Goal: Task Accomplishment & Management: Use online tool/utility

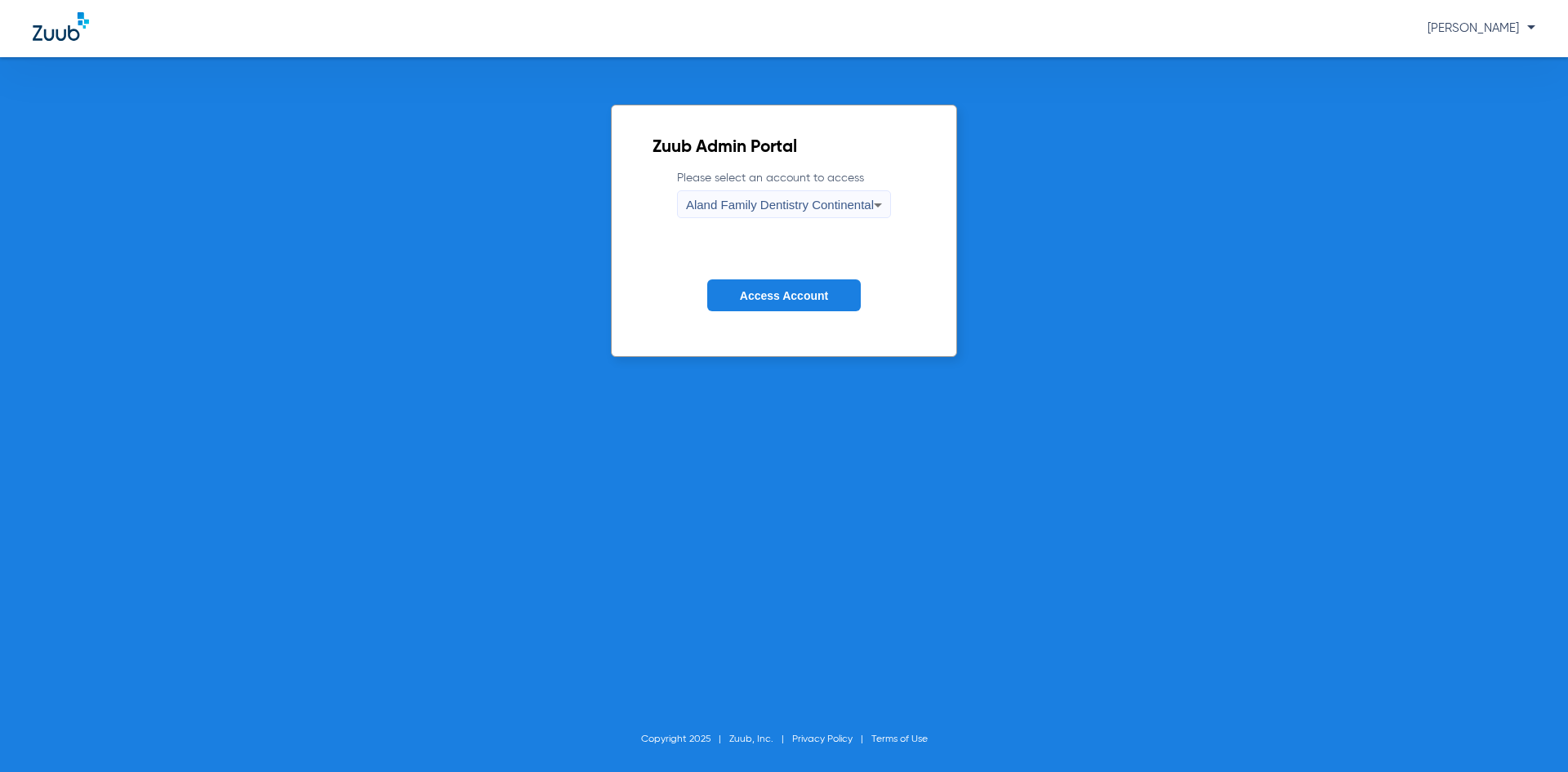
click at [796, 203] on span "Aland Family Dentistry Continental" at bounding box center [780, 204] width 188 height 14
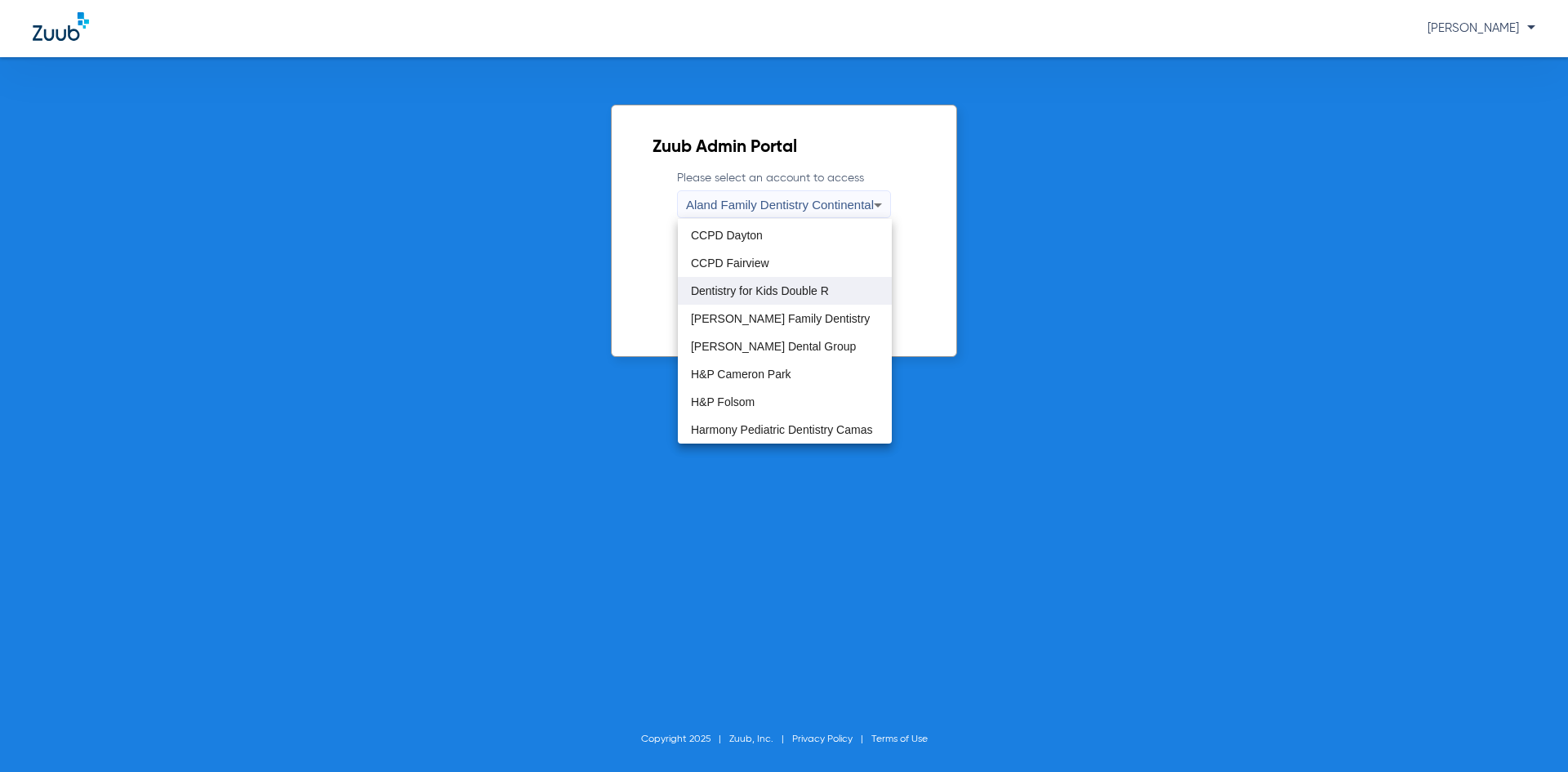
scroll to position [81, 0]
click at [789, 338] on mat-option "H&P Cameron Park" at bounding box center [785, 345] width 214 height 28
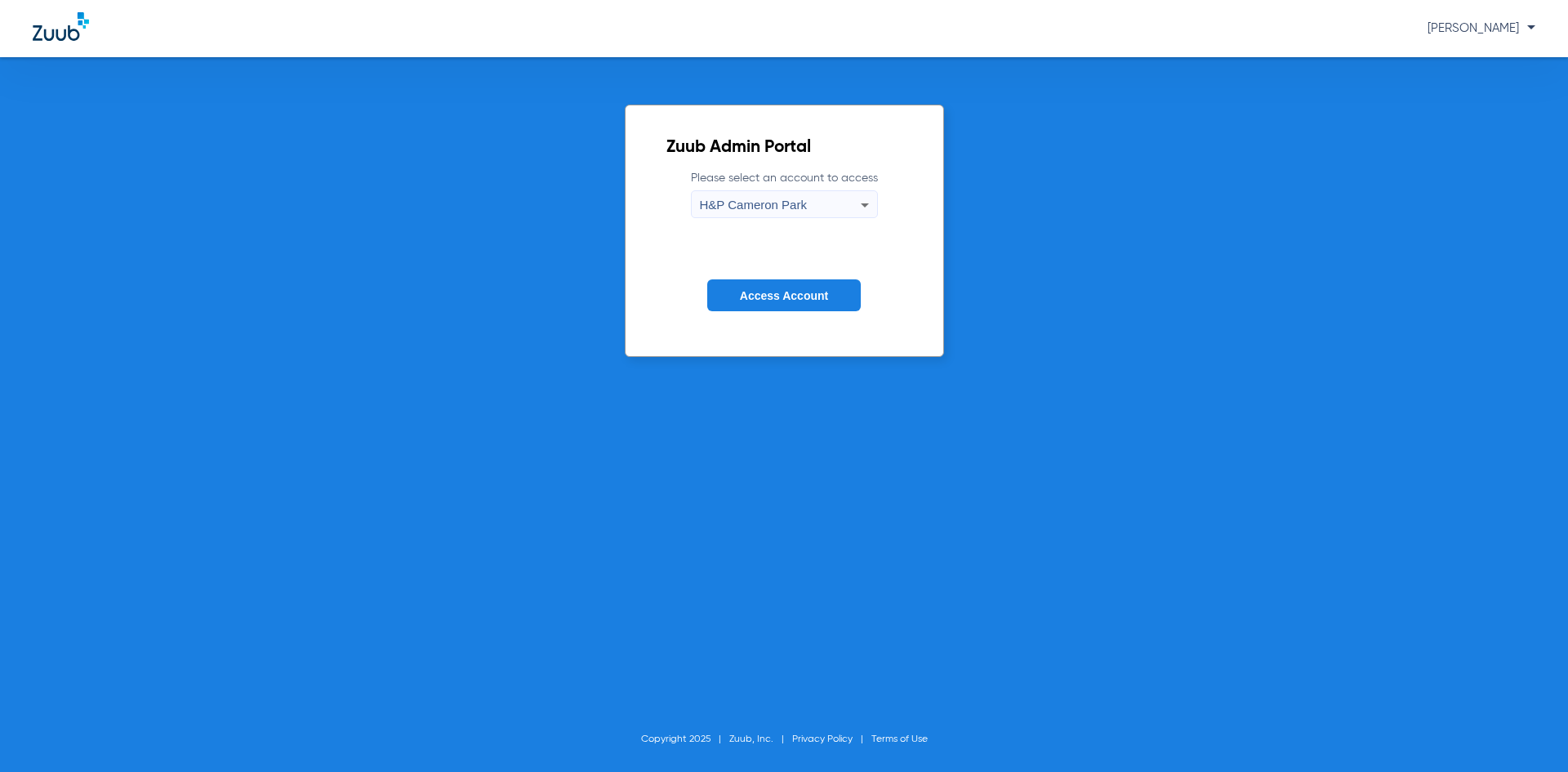
click at [786, 300] on span "Access Account" at bounding box center [783, 296] width 88 height 13
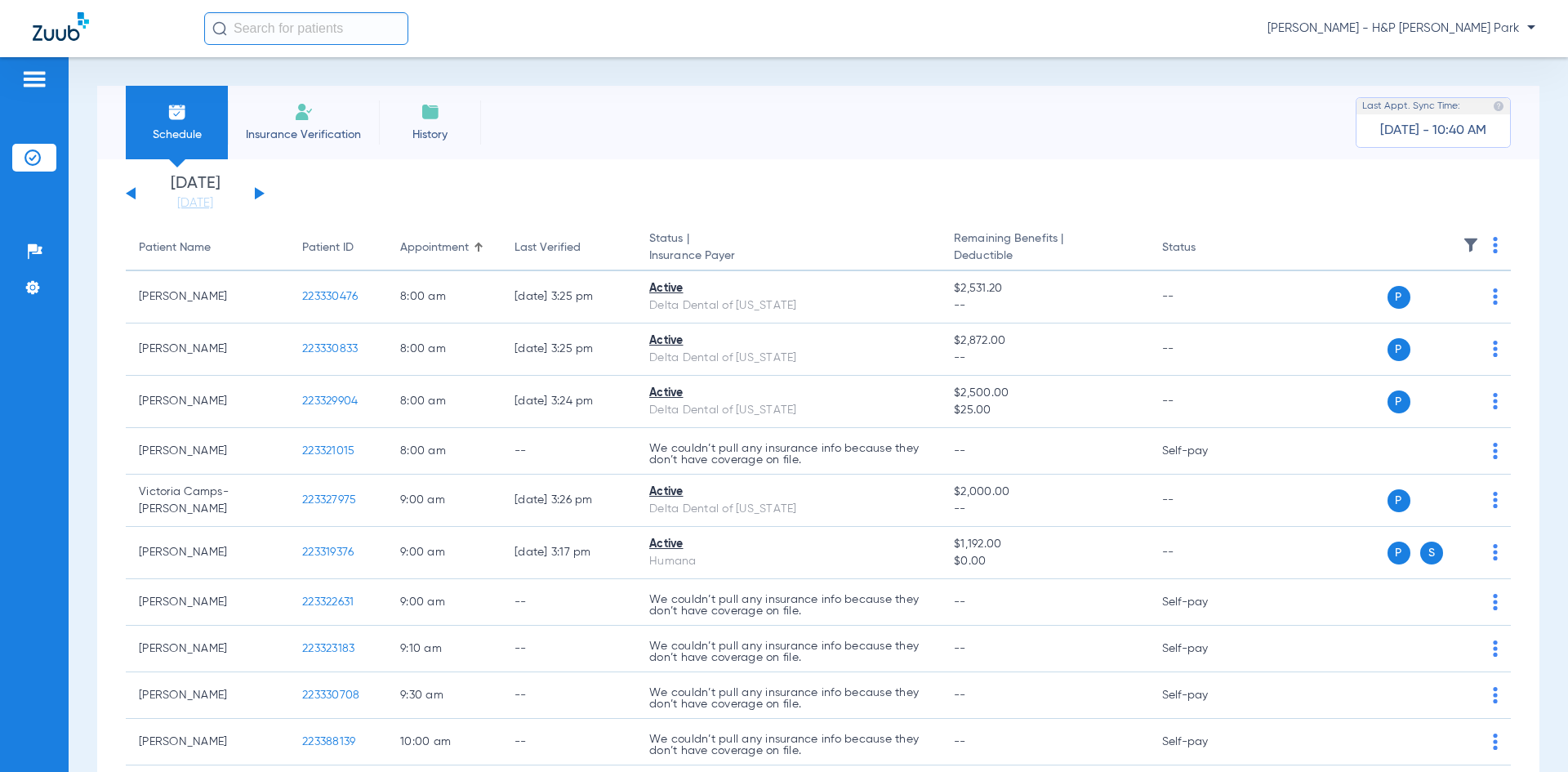
click at [261, 195] on button at bounding box center [260, 193] width 10 height 12
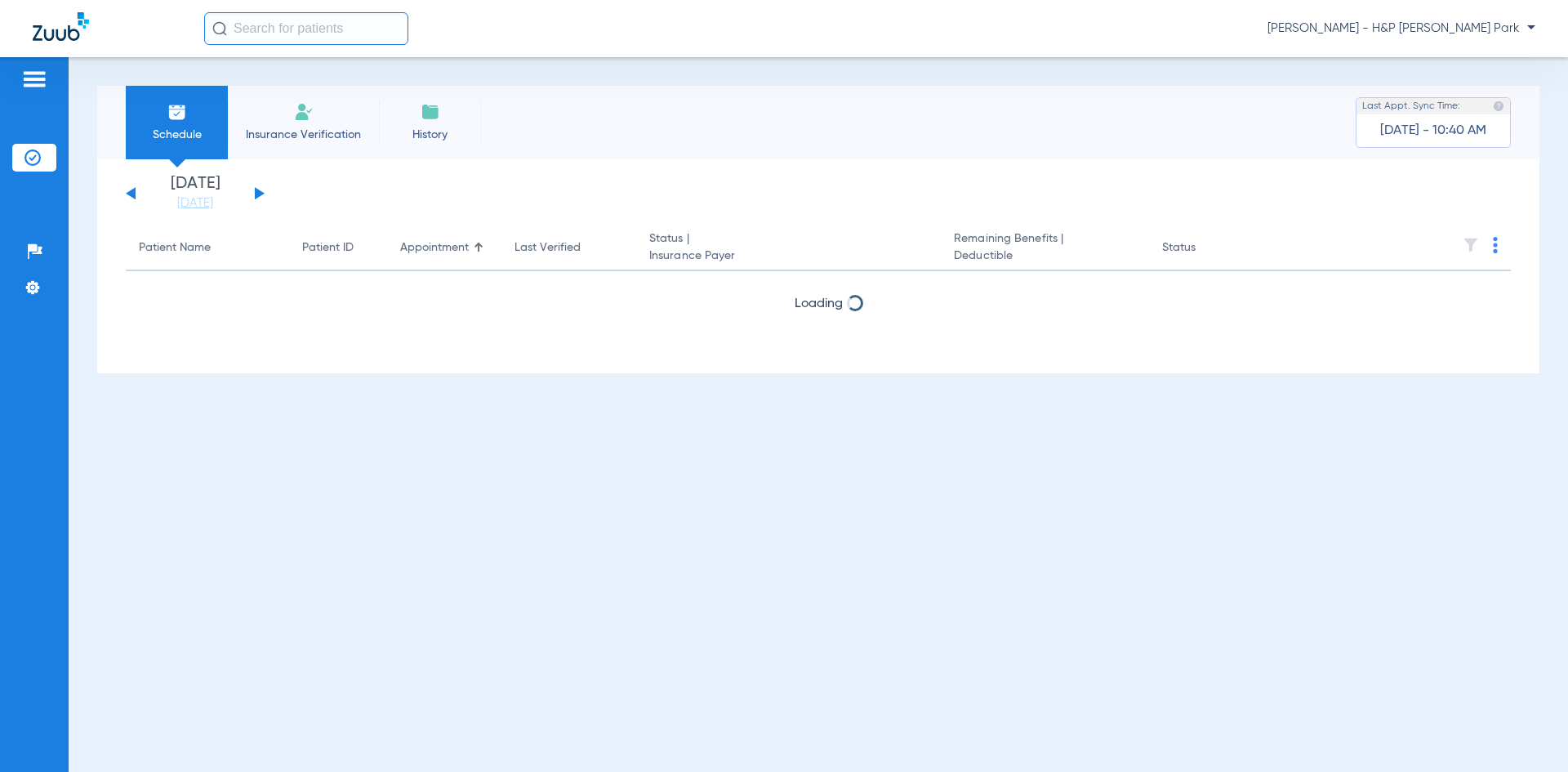
click at [261, 195] on button at bounding box center [260, 193] width 10 height 12
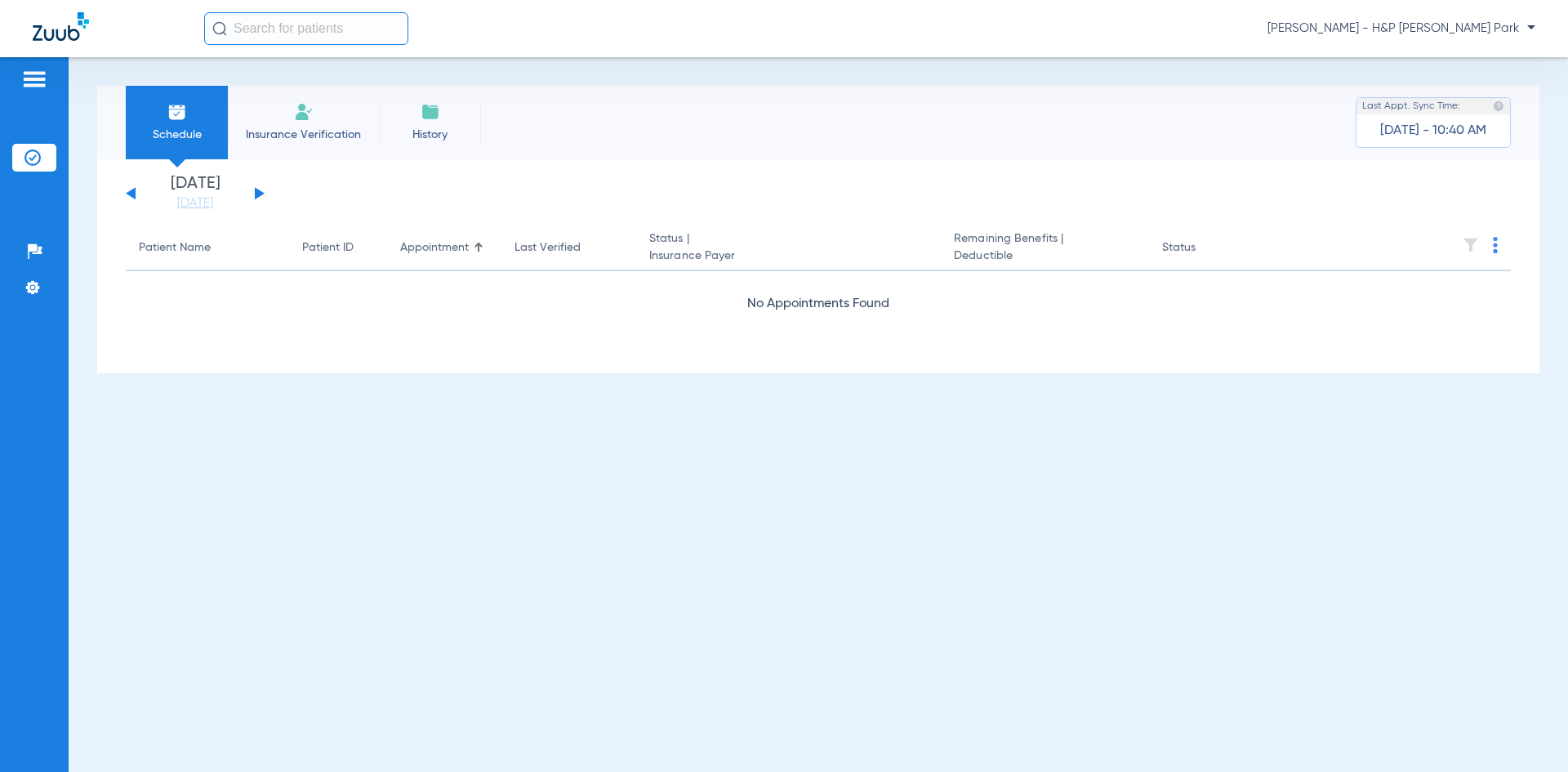
click at [261, 195] on button at bounding box center [260, 193] width 10 height 12
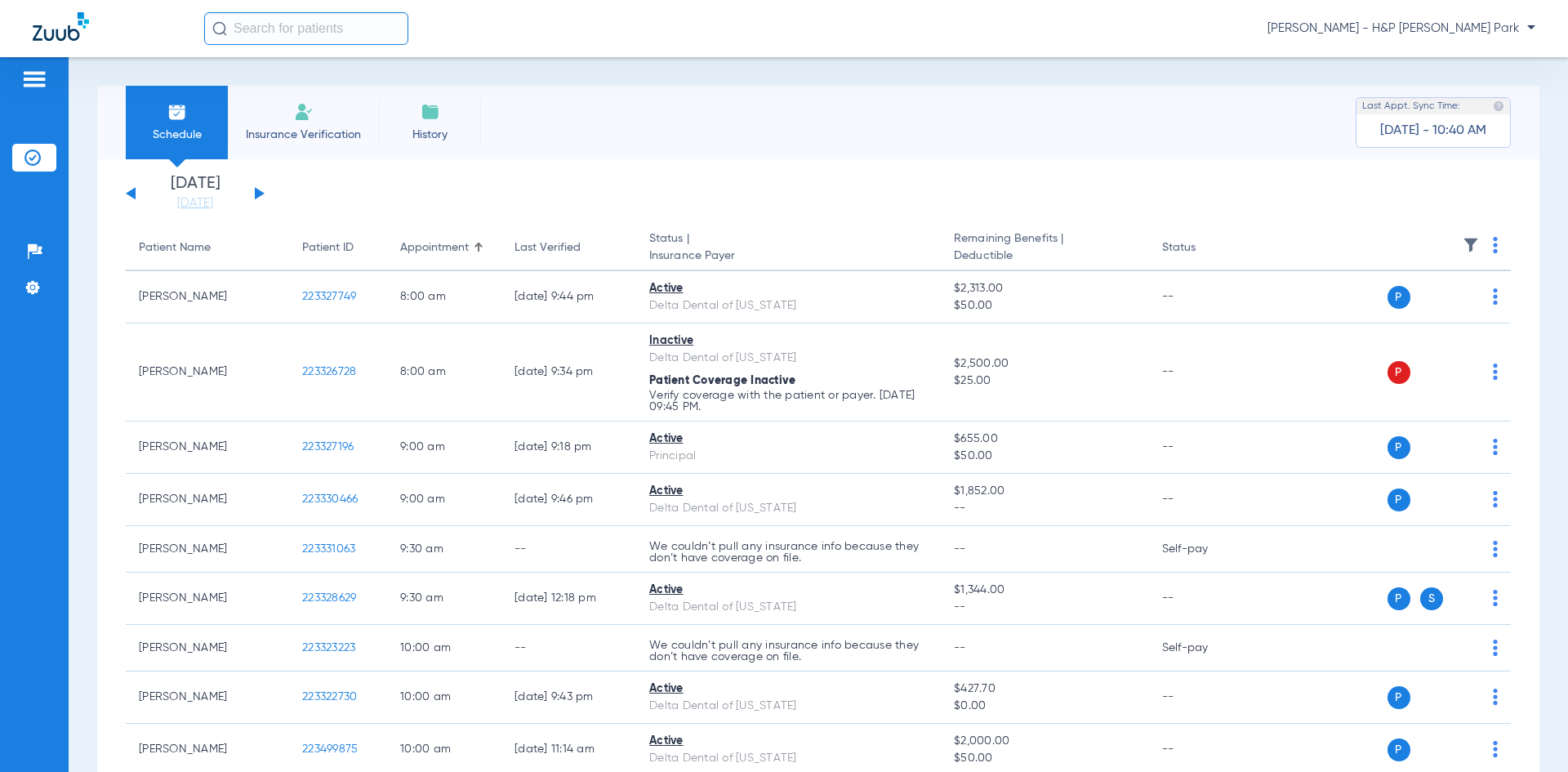
click at [1492, 246] on img at bounding box center [1495, 245] width 5 height 16
click at [1397, 307] on span "Verify All" at bounding box center [1420, 310] width 102 height 12
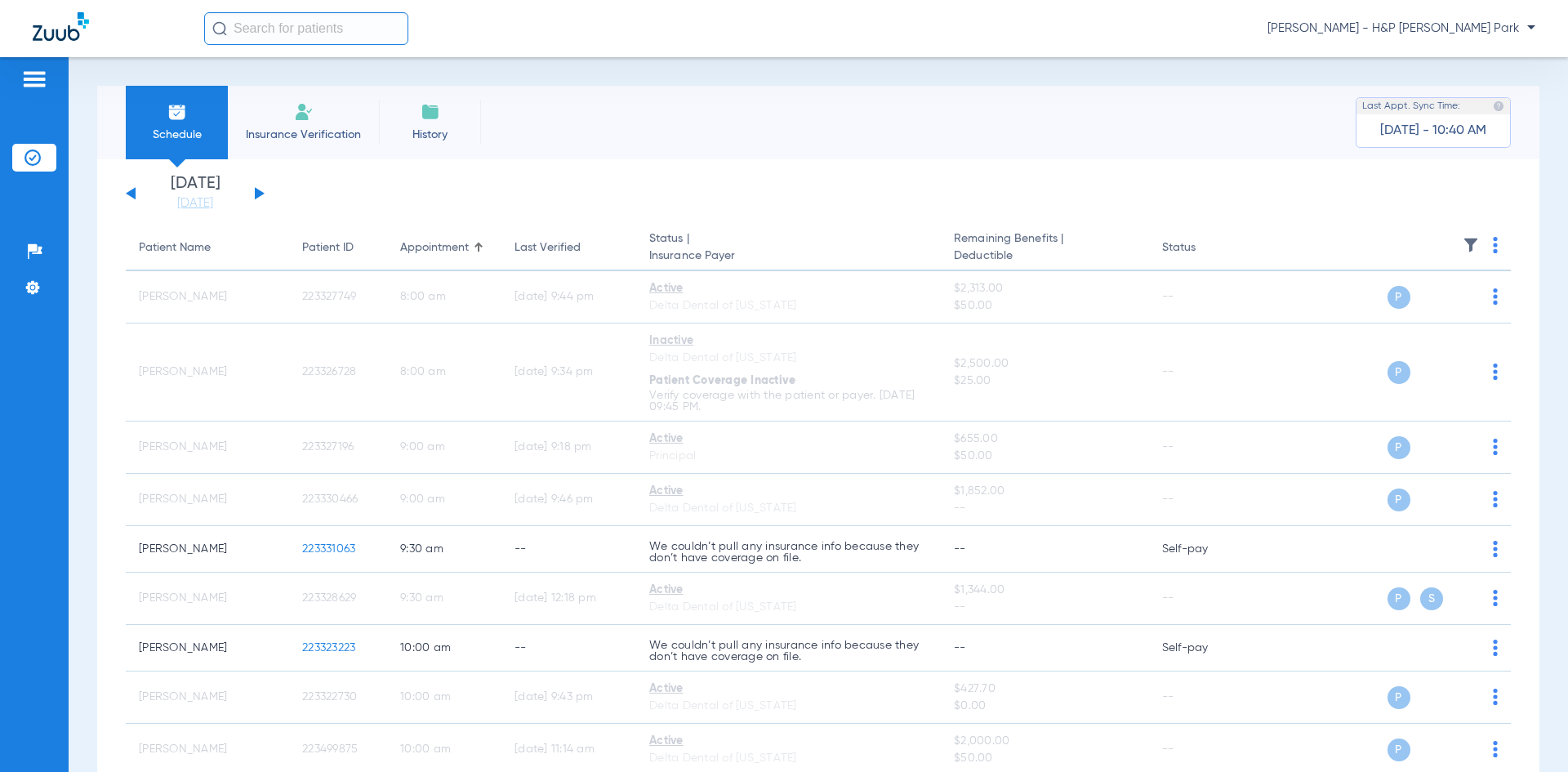
click at [256, 192] on button at bounding box center [260, 193] width 10 height 12
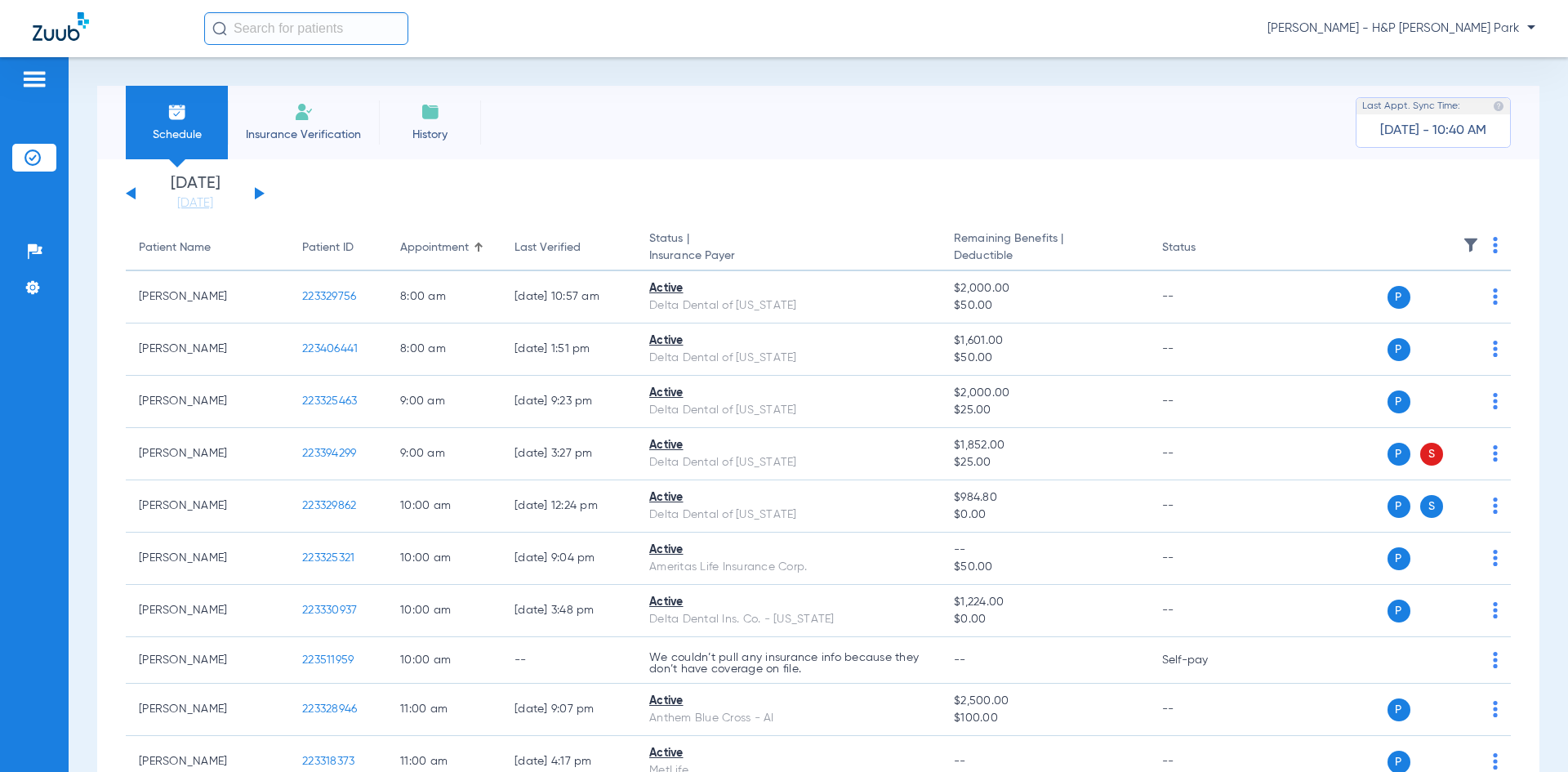
click at [1495, 246] on th at bounding box center [1385, 248] width 252 height 46
click at [1480, 246] on th at bounding box center [1385, 248] width 252 height 46
click at [1492, 248] on img at bounding box center [1495, 245] width 5 height 16
click at [1404, 317] on button "Verify All" at bounding box center [1421, 310] width 128 height 33
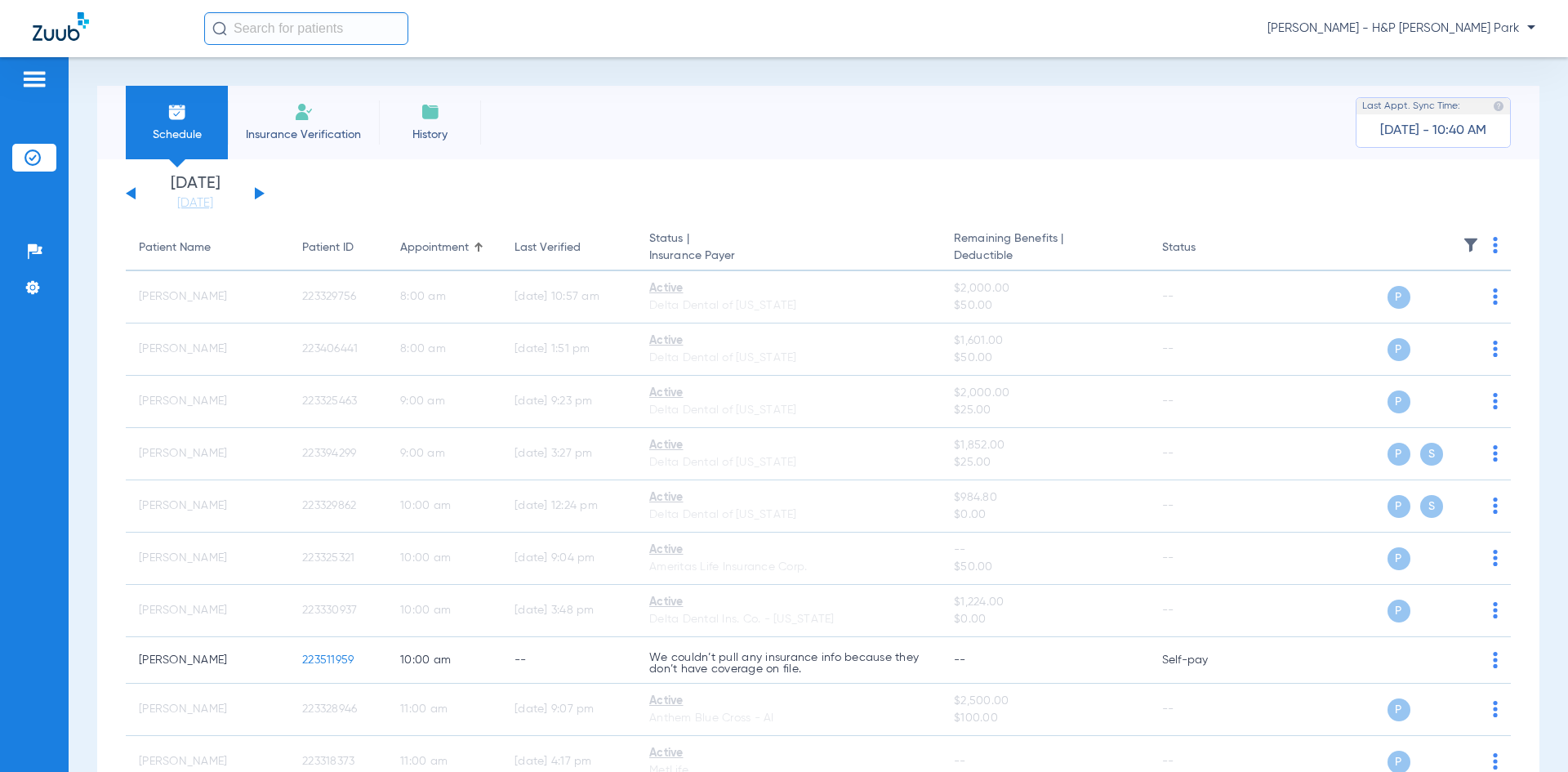
click at [1472, 32] on span "[PERSON_NAME] - H&P [PERSON_NAME] Park" at bounding box center [1401, 29] width 268 height 16
click at [1452, 61] on span "Account Selection" at bounding box center [1473, 58] width 91 height 12
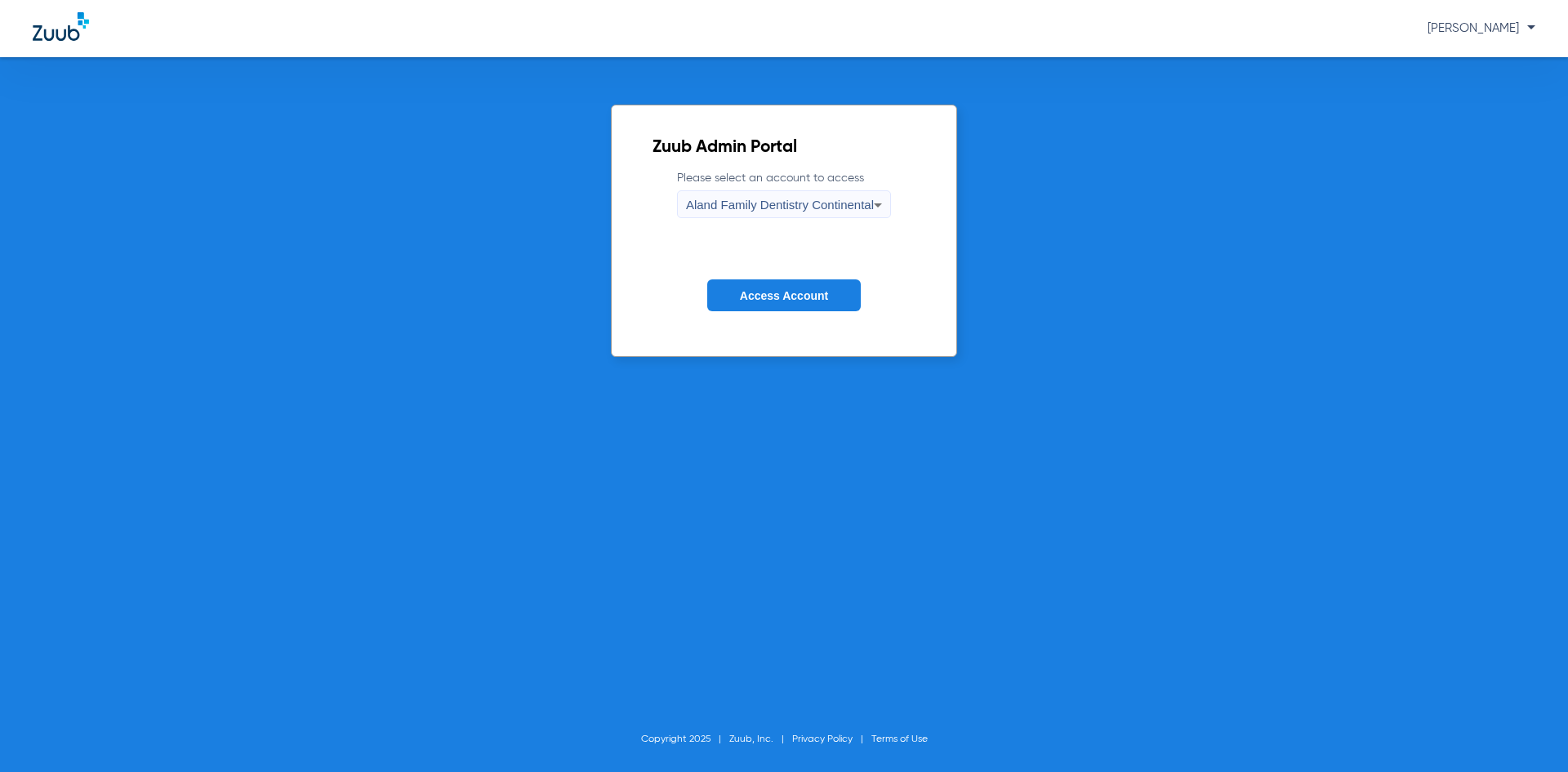
click at [842, 217] on div "Aland Family Dentistry Continental" at bounding box center [780, 206] width 188 height 28
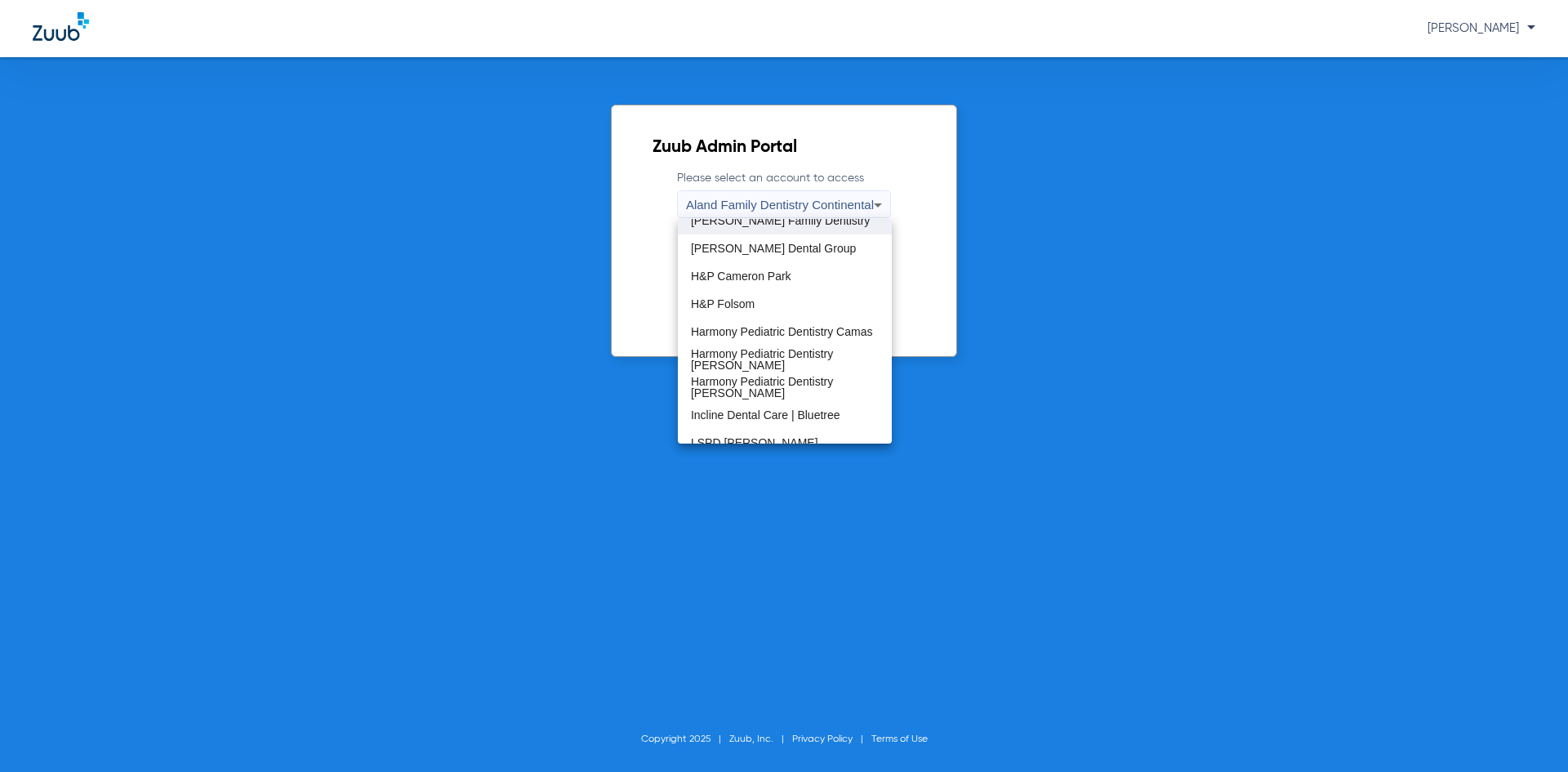
scroll to position [164, 0]
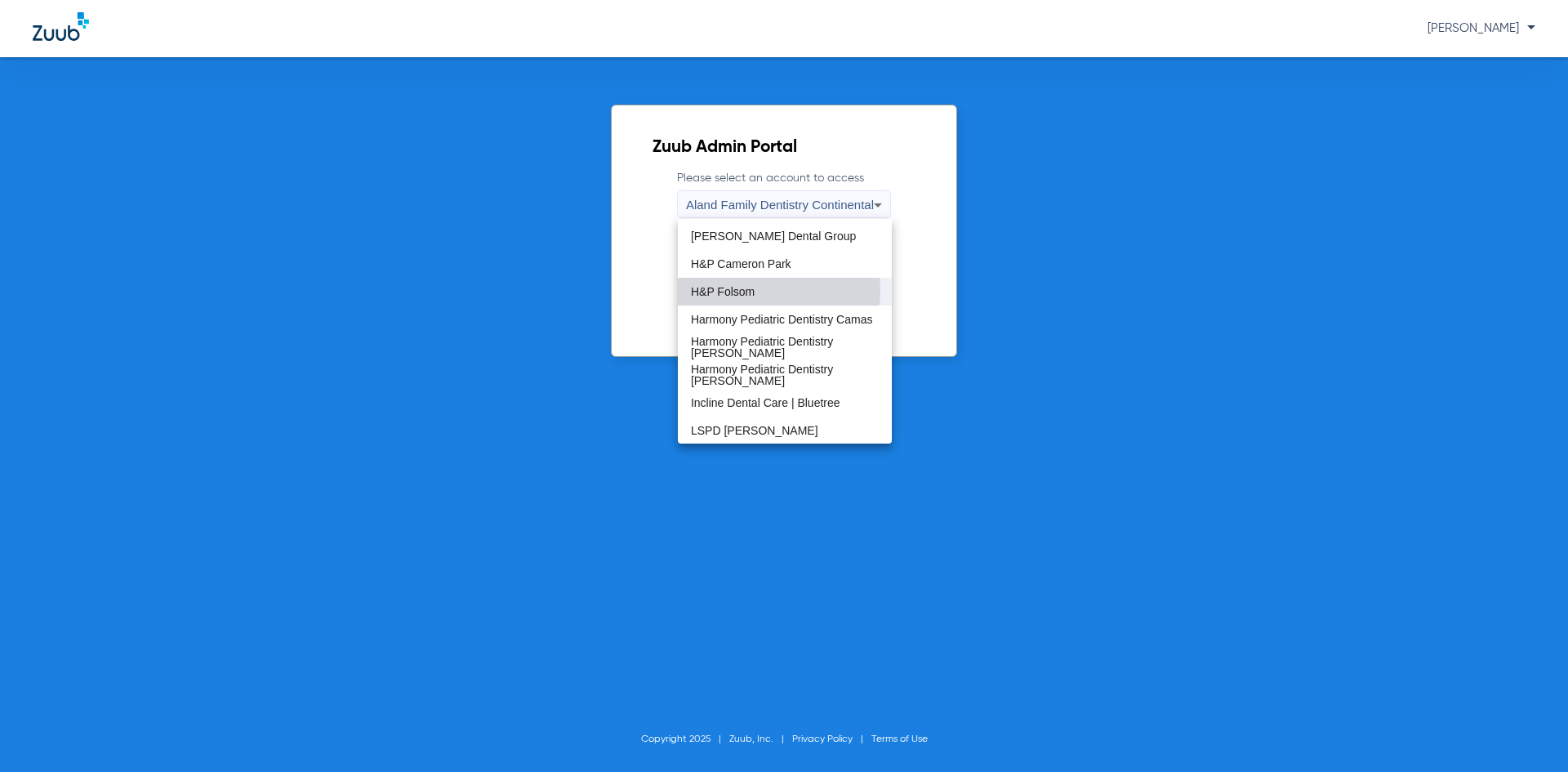
click at [763, 290] on mat-option "H&P Folsom" at bounding box center [785, 292] width 214 height 28
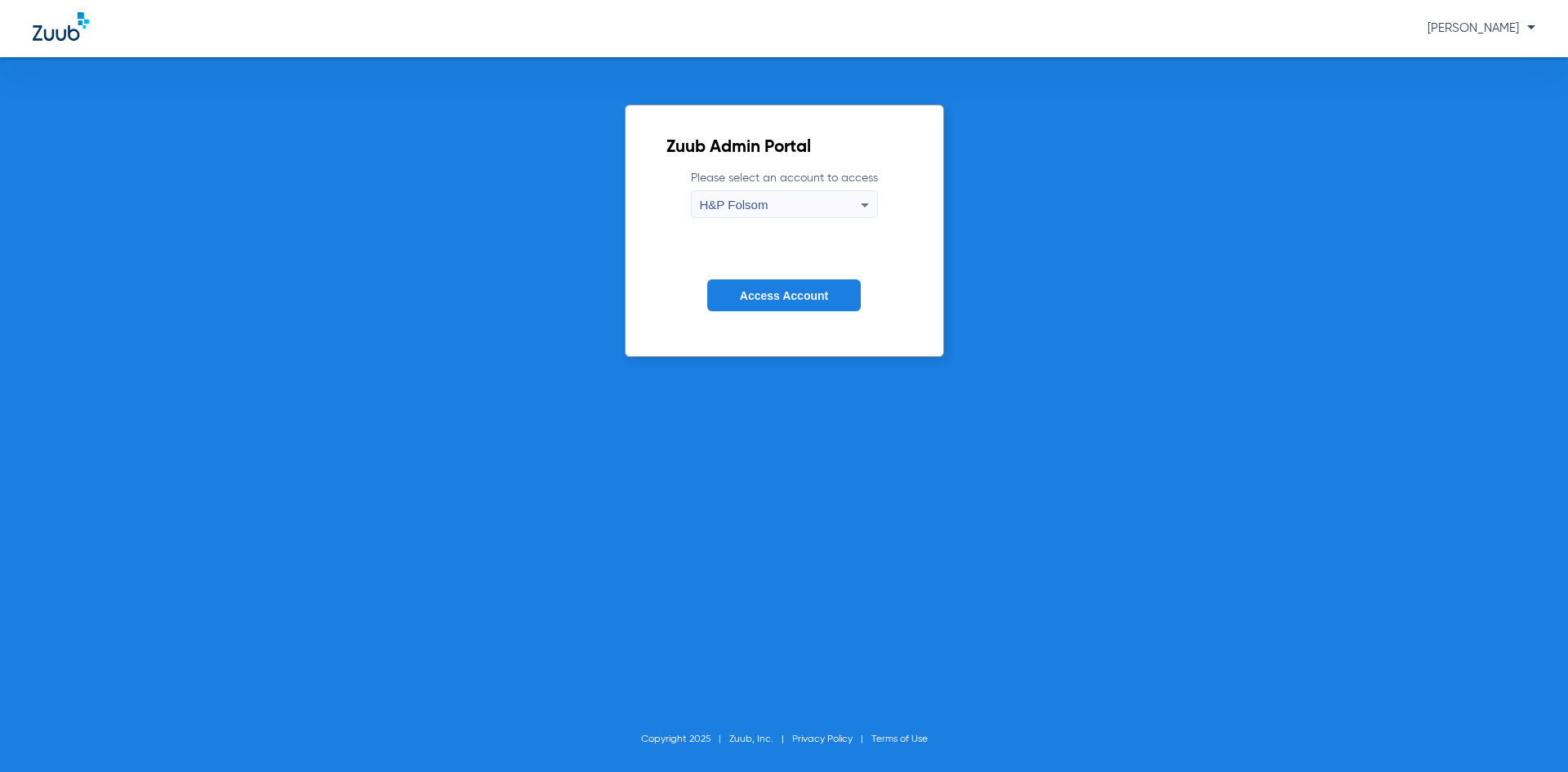
click at [761, 290] on span "Access Account" at bounding box center [783, 296] width 88 height 13
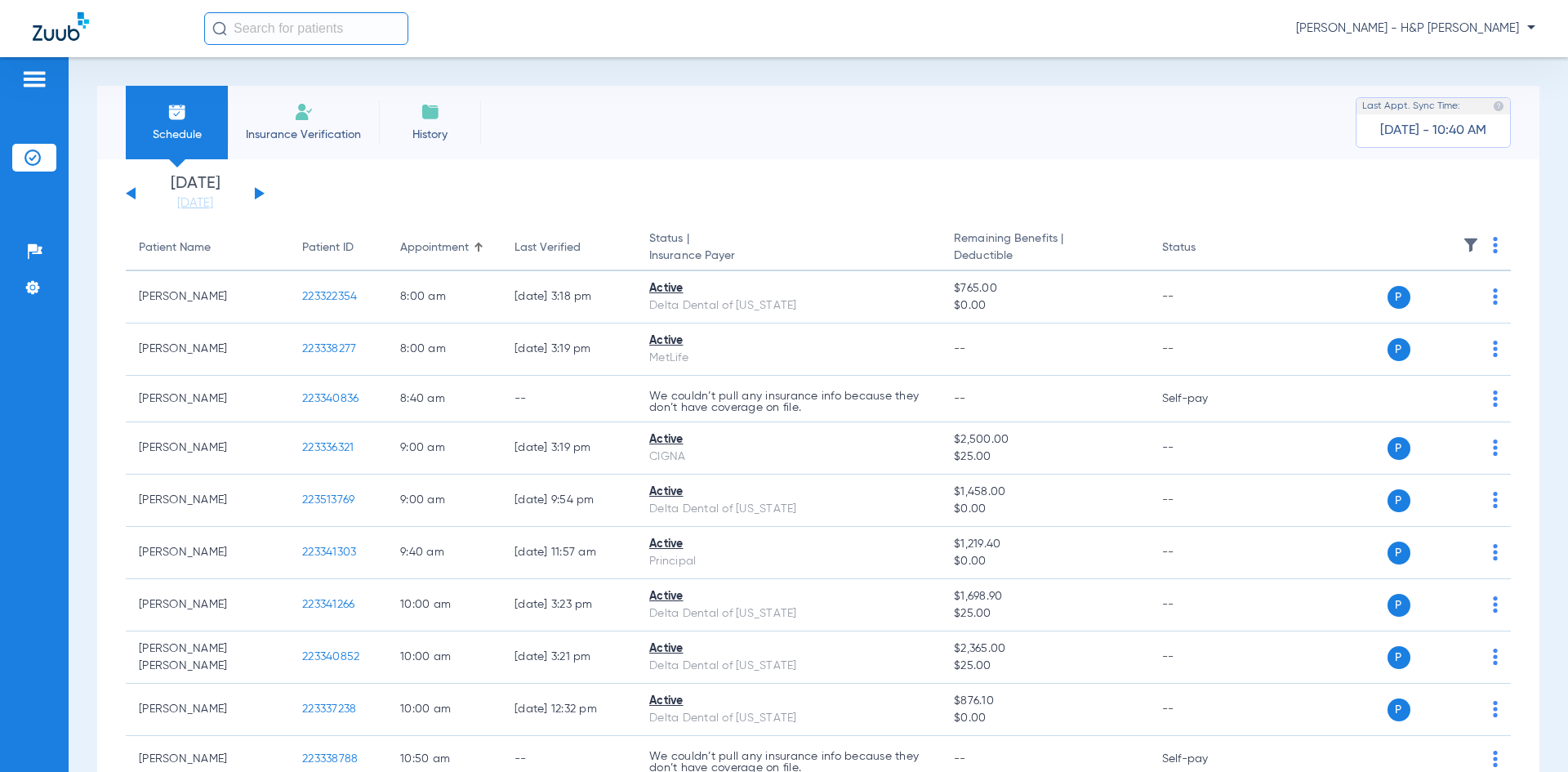
click at [255, 194] on button at bounding box center [260, 193] width 10 height 12
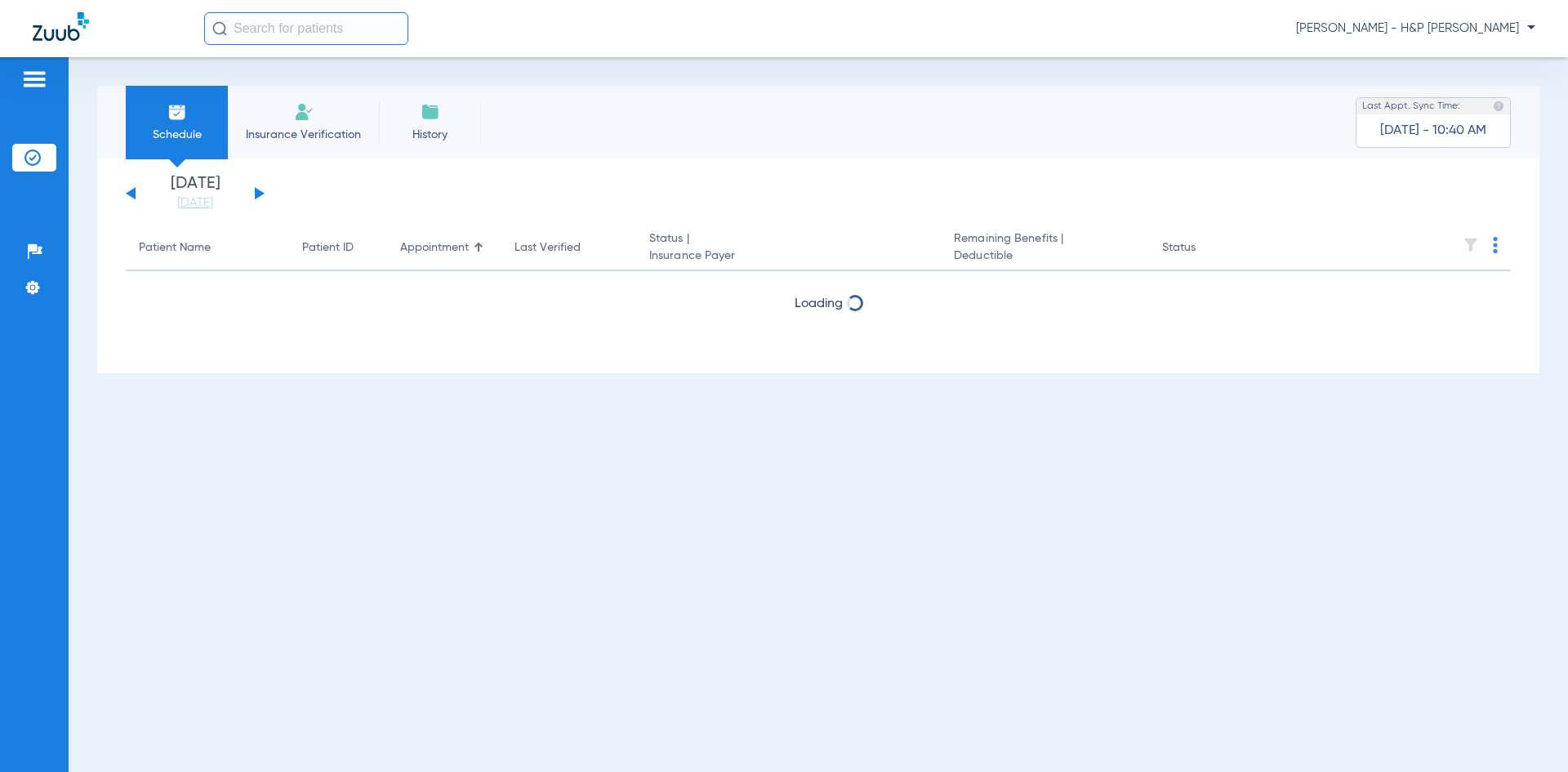
click at [255, 194] on button at bounding box center [260, 193] width 10 height 12
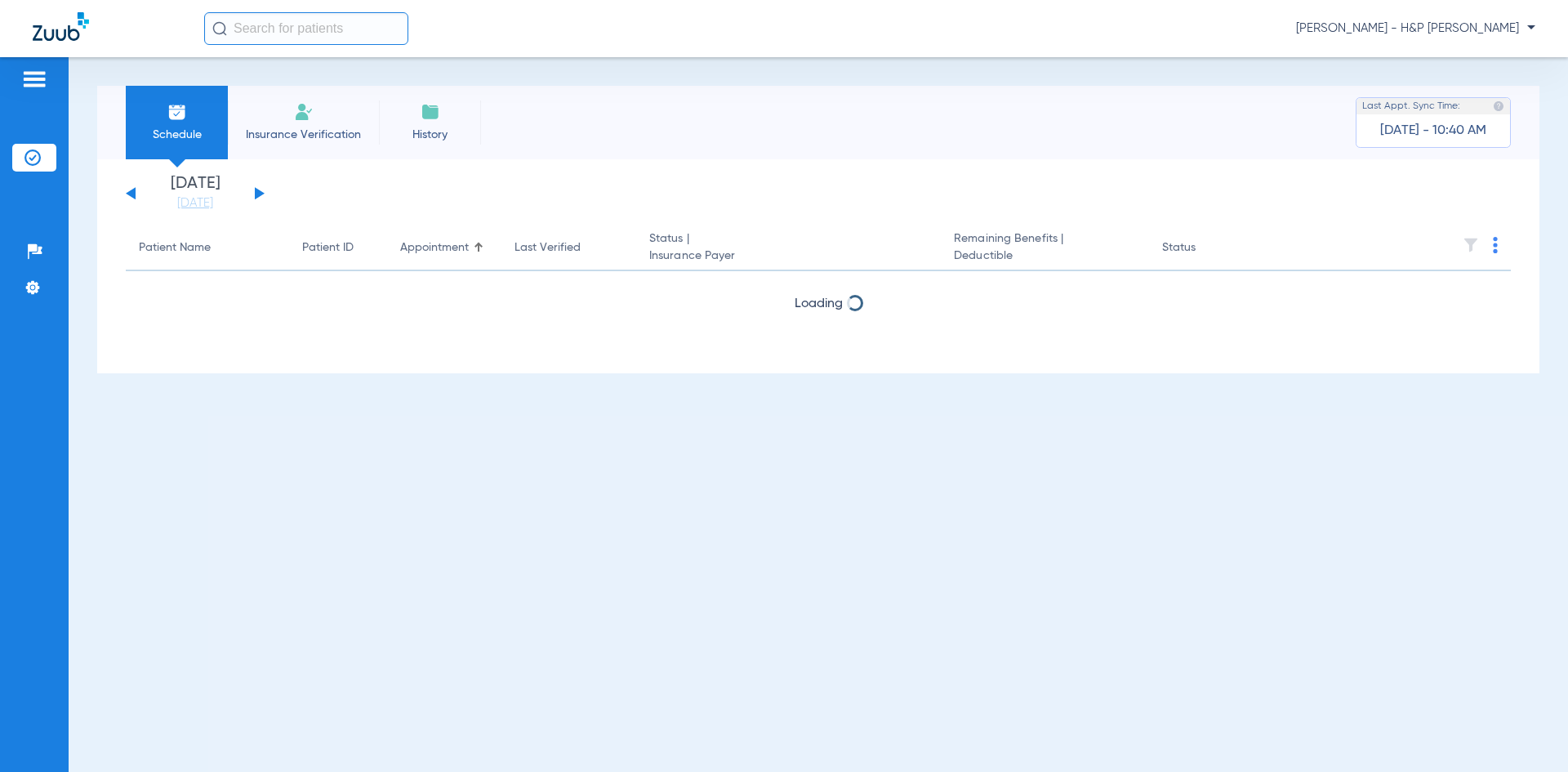
click at [255, 194] on button at bounding box center [260, 193] width 10 height 12
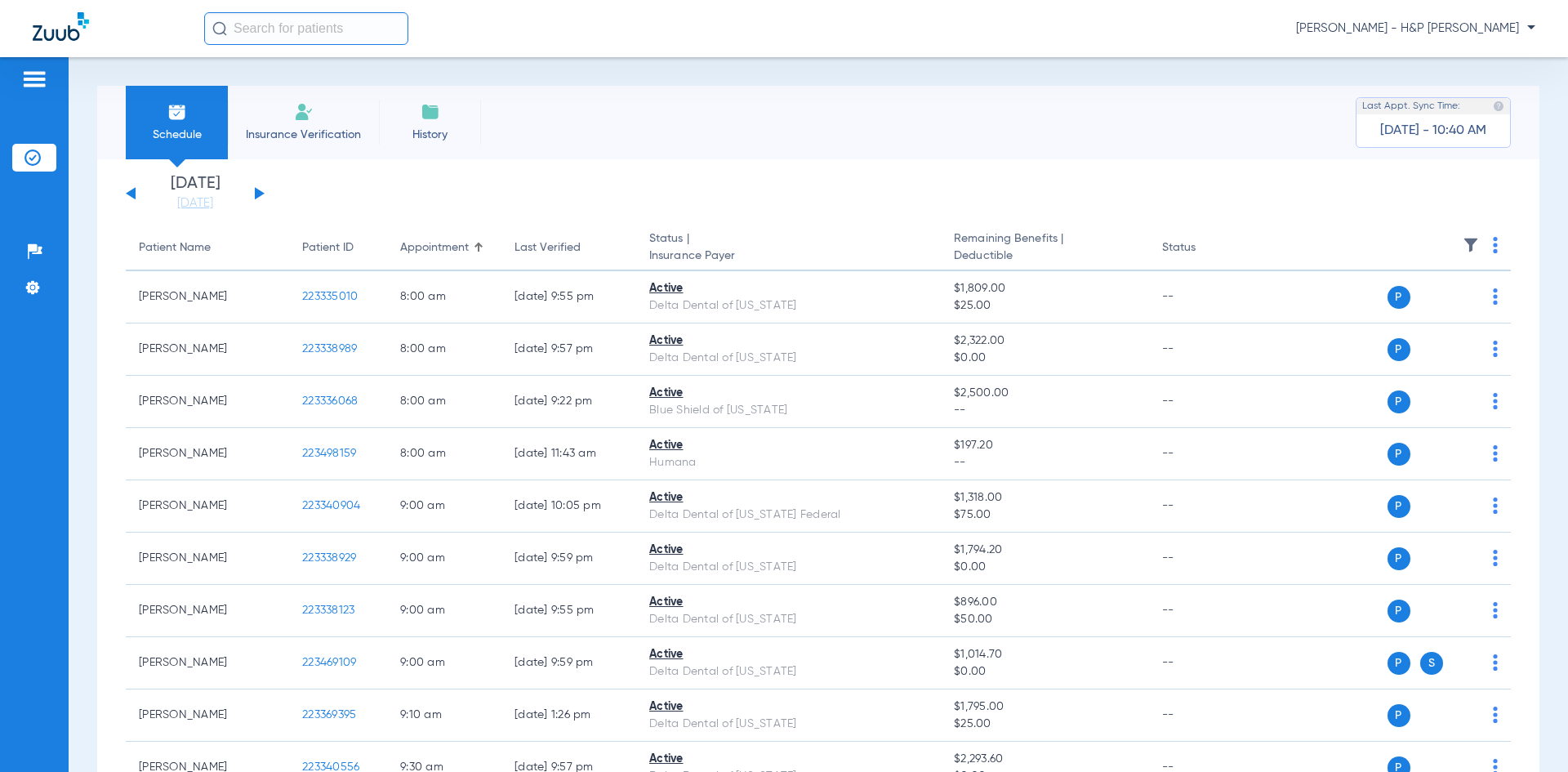
click at [1479, 250] on th at bounding box center [1385, 248] width 252 height 46
click at [1479, 248] on th at bounding box center [1385, 248] width 252 height 46
click at [1492, 247] on img at bounding box center [1495, 245] width 5 height 16
click at [1392, 310] on span "Verify All" at bounding box center [1420, 310] width 102 height 12
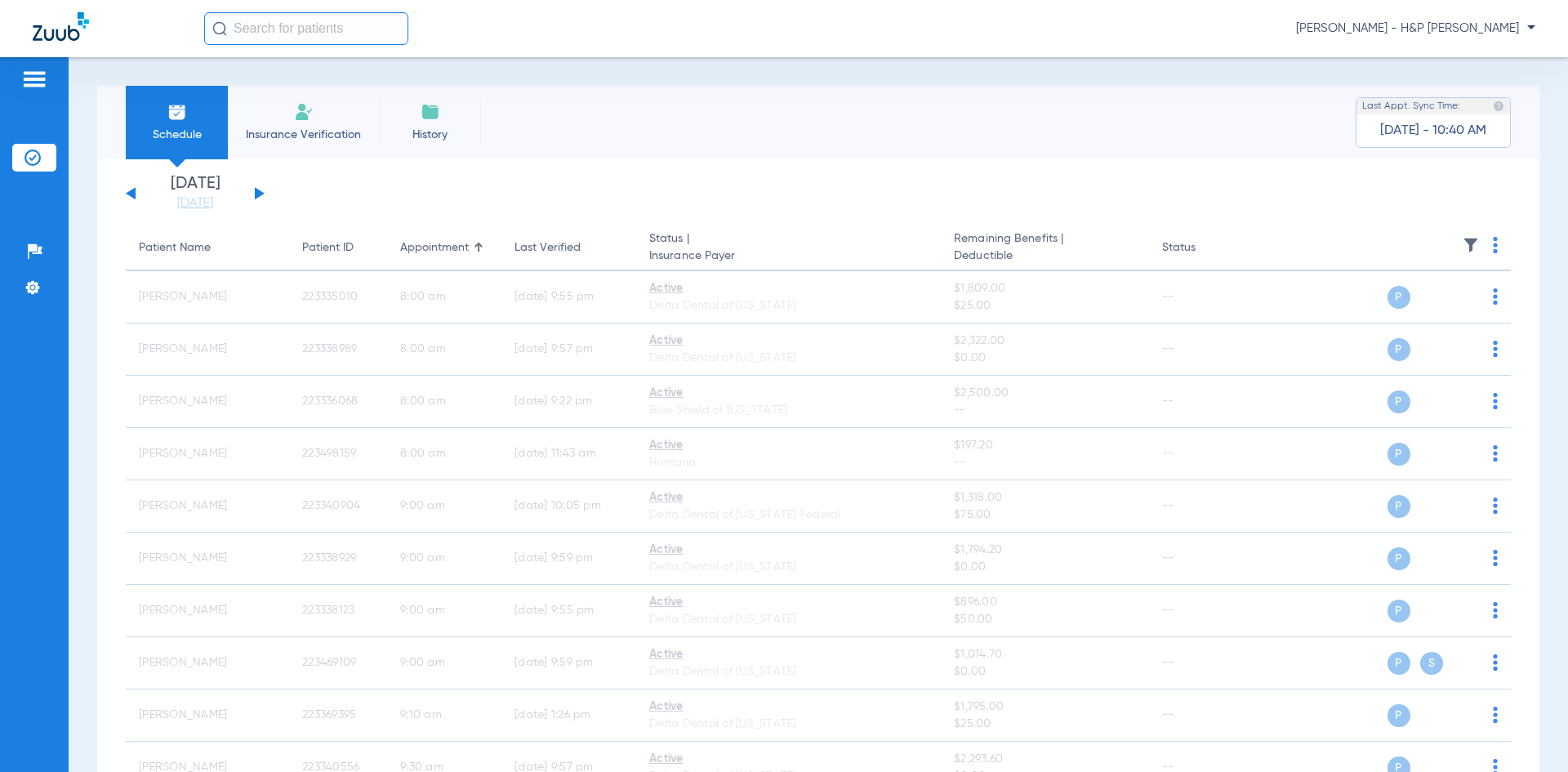
click at [257, 192] on button at bounding box center [260, 193] width 10 height 12
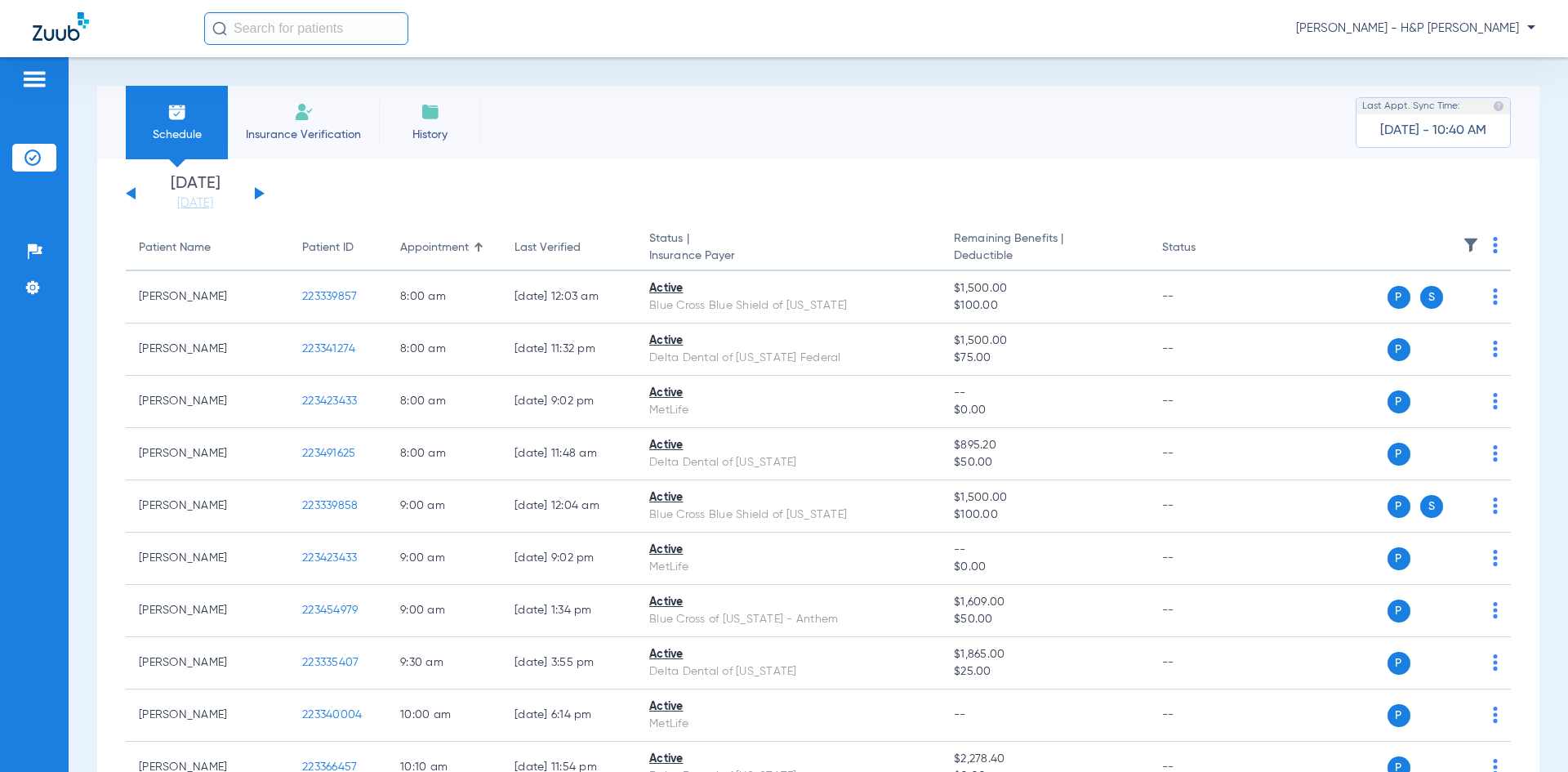
click at [1492, 247] on img at bounding box center [1495, 245] width 5 height 16
click at [1405, 307] on span "Verify All" at bounding box center [1420, 310] width 102 height 12
